Goal: Find specific page/section: Find specific page/section

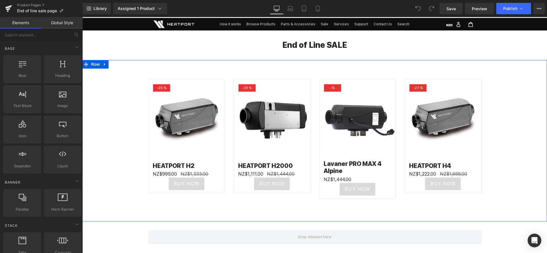
scroll to position [16, 0]
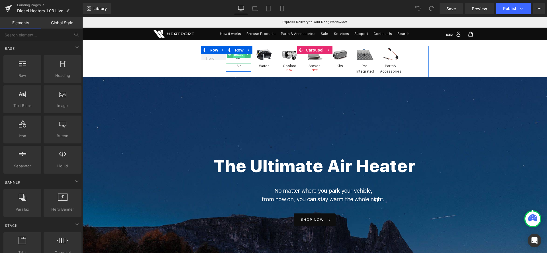
click at [236, 55] on span "Image" at bounding box center [239, 54] width 12 height 7
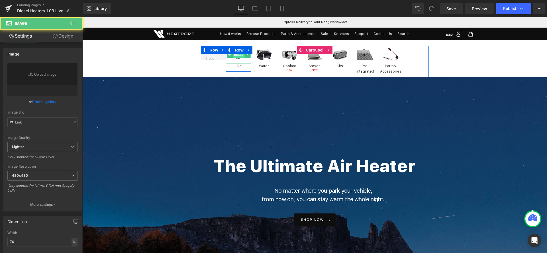
type input "https://ucarecdn.com/2318f6c4-bf20-4893-a114-8260c18690de/-/format/auto/-/previ…"
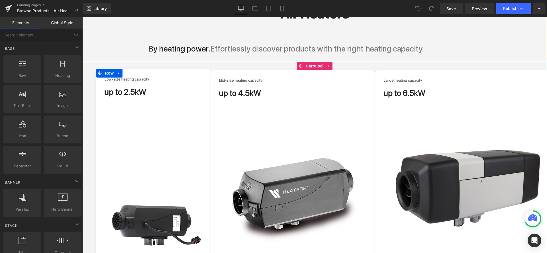
scroll to position [8, 0]
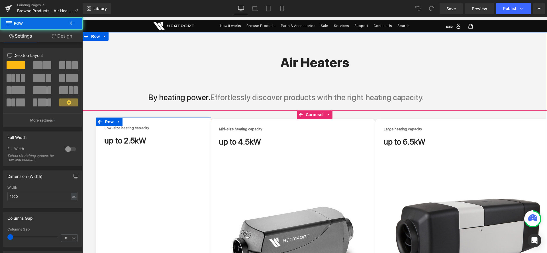
click at [177, 160] on div "Low-size heating capacity Heading up to 2.5kW Heading Image Liquid" at bounding box center [154, 230] width 98 height 208
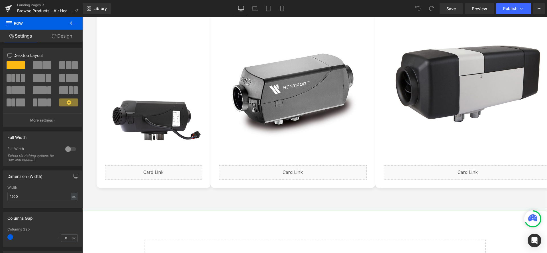
scroll to position [162, 0]
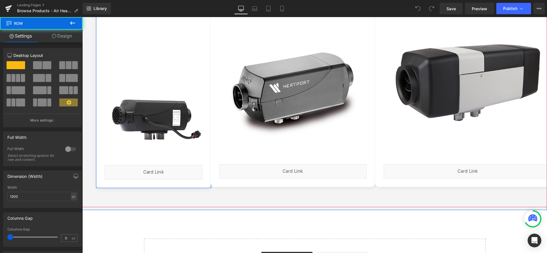
click at [175, 65] on div "Low-size heating capacity Heading up to 2.5kW Heading Image Liquid" at bounding box center [154, 76] width 98 height 208
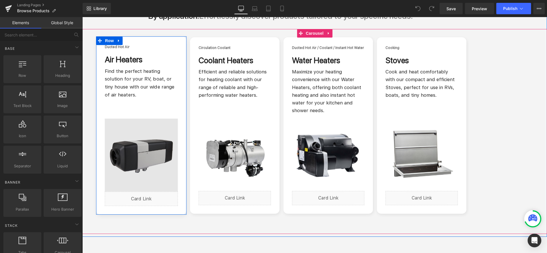
scroll to position [95, 0]
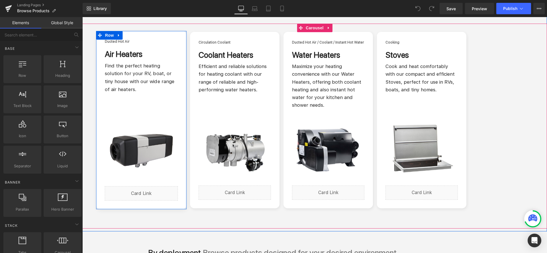
click at [145, 102] on div "Ducted Hot Air Heading Air Heaters Heading Find the perfect heating solution fo…" at bounding box center [141, 120] width 73 height 161
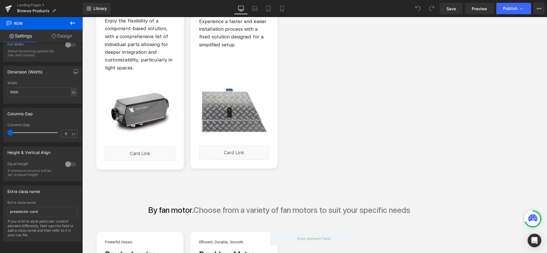
scroll to position [0, 0]
